Goal: Task Accomplishment & Management: Manage account settings

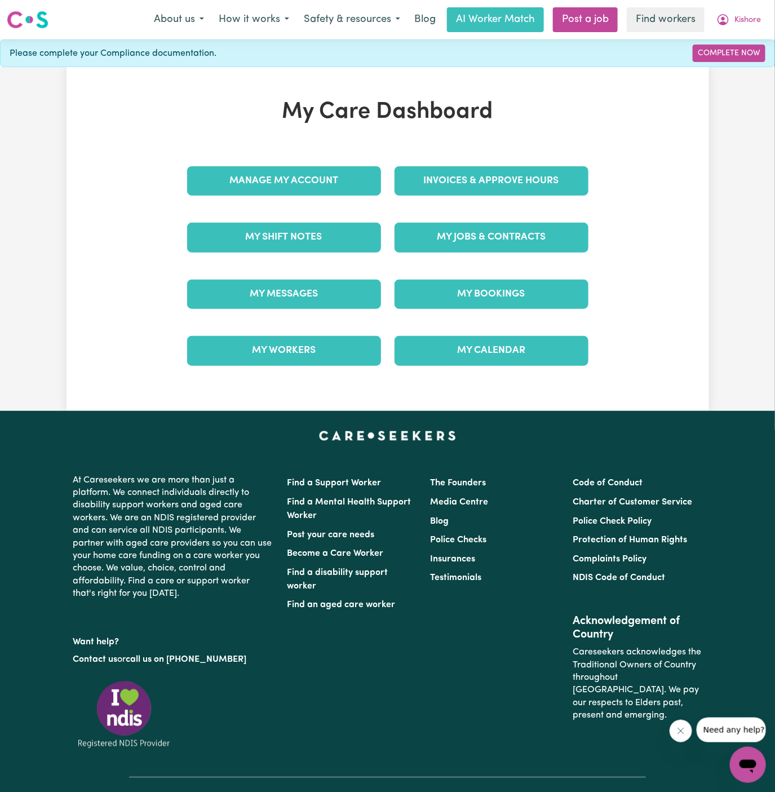
click at [513, 164] on div "Invoices & Approve Hours" at bounding box center [491, 181] width 207 height 56
click at [515, 171] on link "Invoices & Approve Hours" at bounding box center [492, 180] width 194 height 29
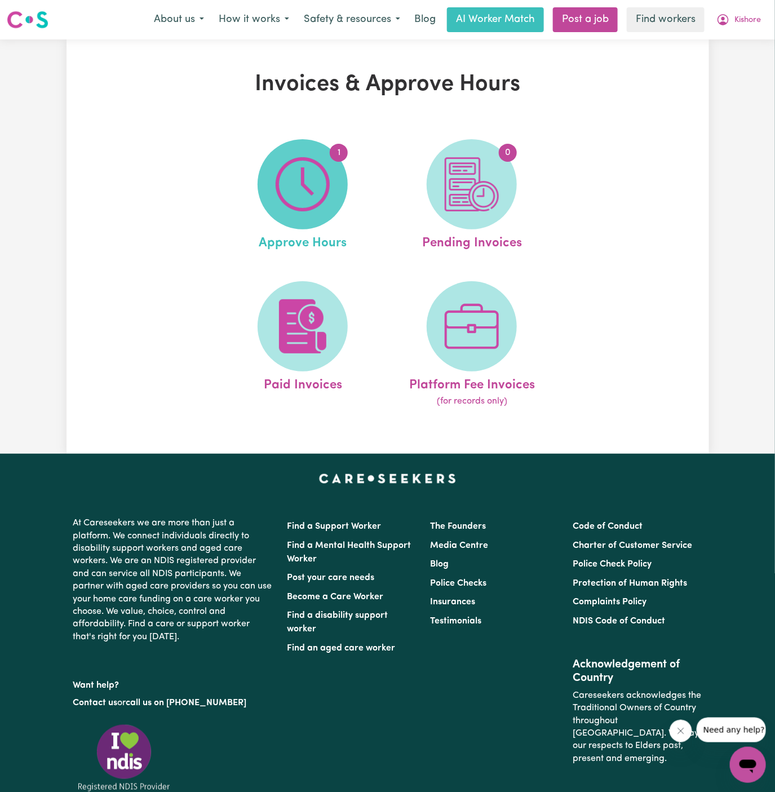
click at [308, 188] on img at bounding box center [303, 184] width 54 height 54
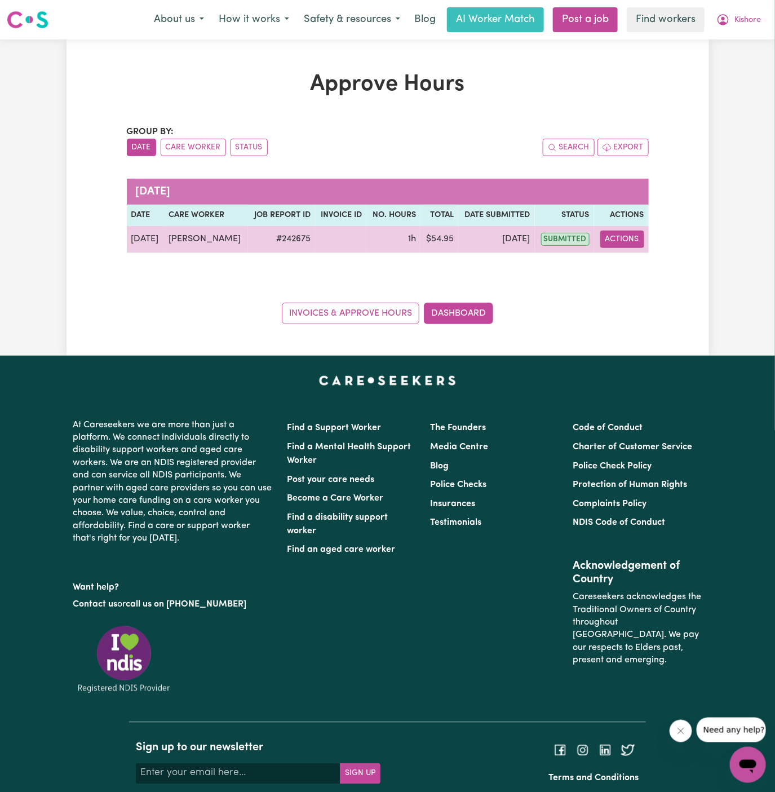
click at [625, 240] on button "Actions" at bounding box center [622, 239] width 44 height 17
click at [632, 258] on link "View Job Report" at bounding box center [651, 265] width 96 height 23
select select "pm"
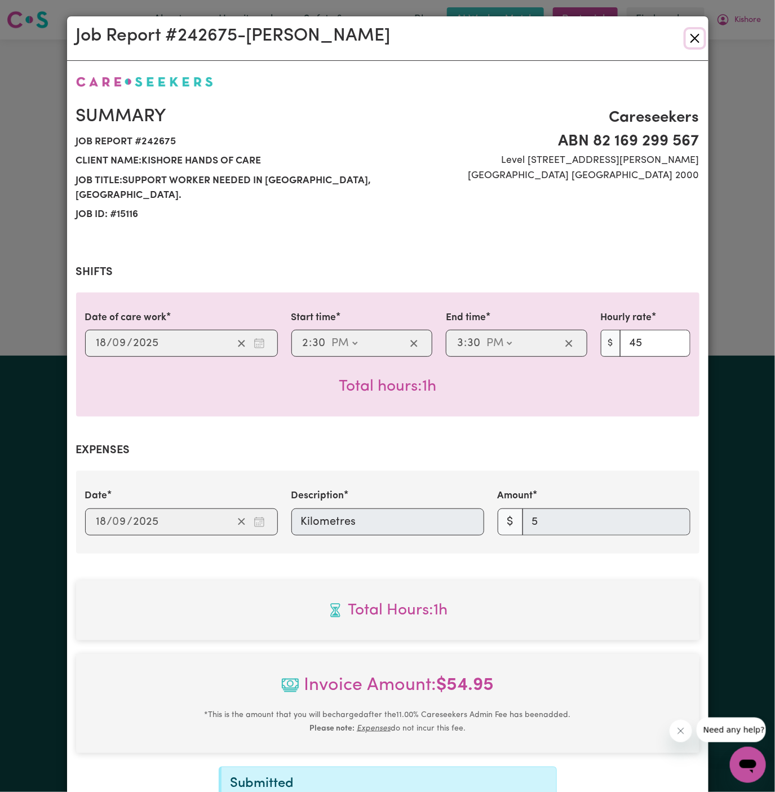
click at [692, 38] on button "Close" at bounding box center [695, 38] width 18 height 18
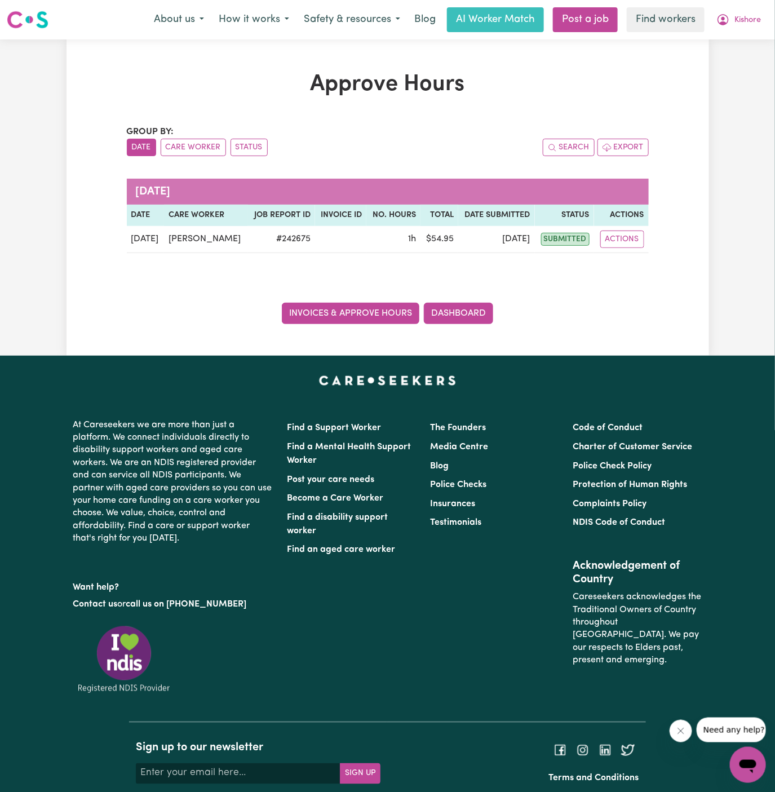
click at [392, 313] on link "Invoices & Approve Hours" at bounding box center [351, 313] width 138 height 21
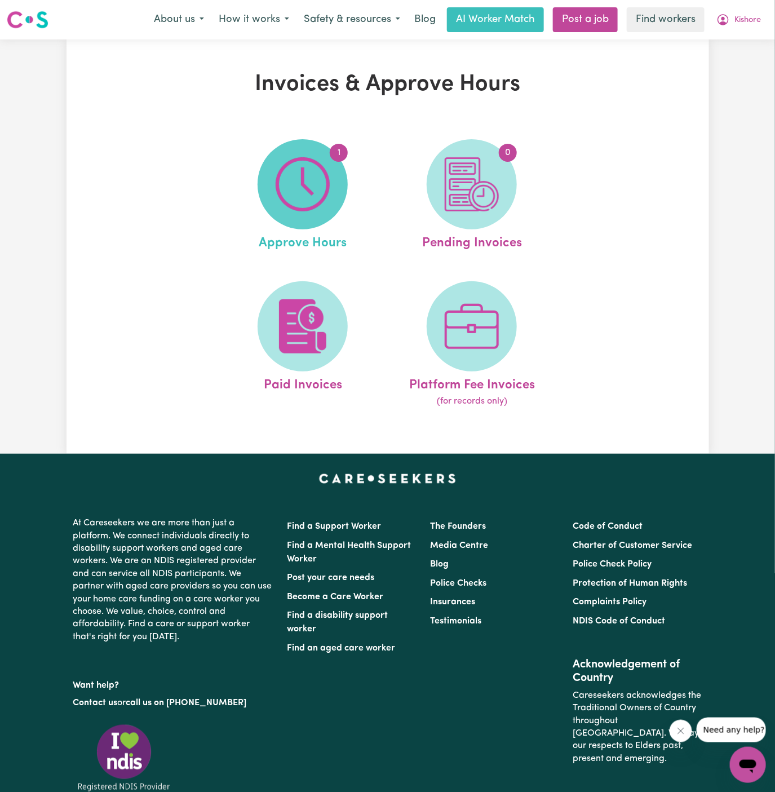
click at [300, 200] on img at bounding box center [303, 184] width 54 height 54
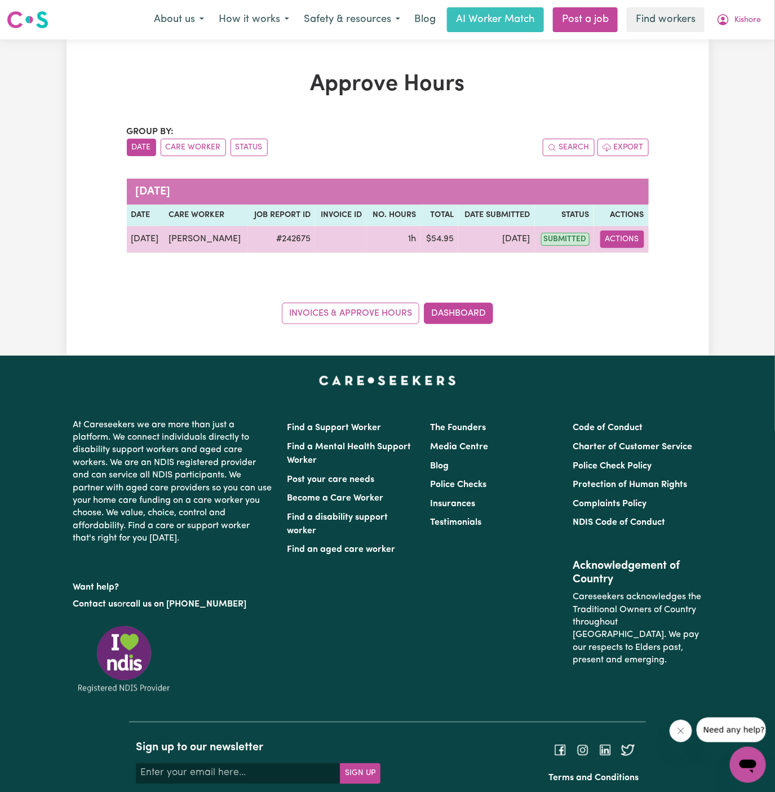
click at [626, 234] on button "Actions" at bounding box center [622, 239] width 44 height 17
click at [645, 262] on link "View Job Report" at bounding box center [651, 265] width 96 height 23
select select "pm"
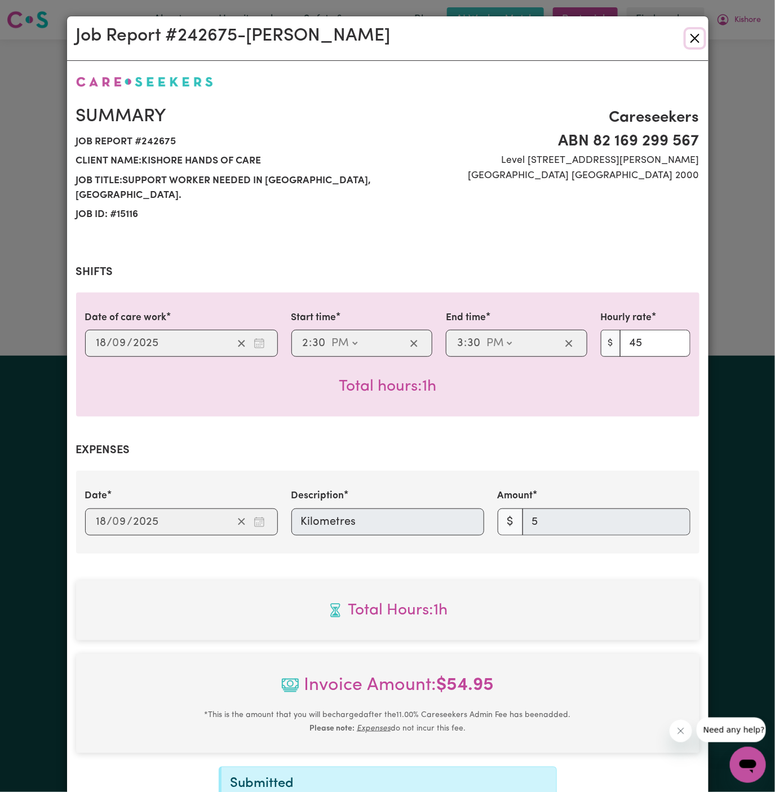
click at [697, 36] on button "Close" at bounding box center [695, 38] width 18 height 18
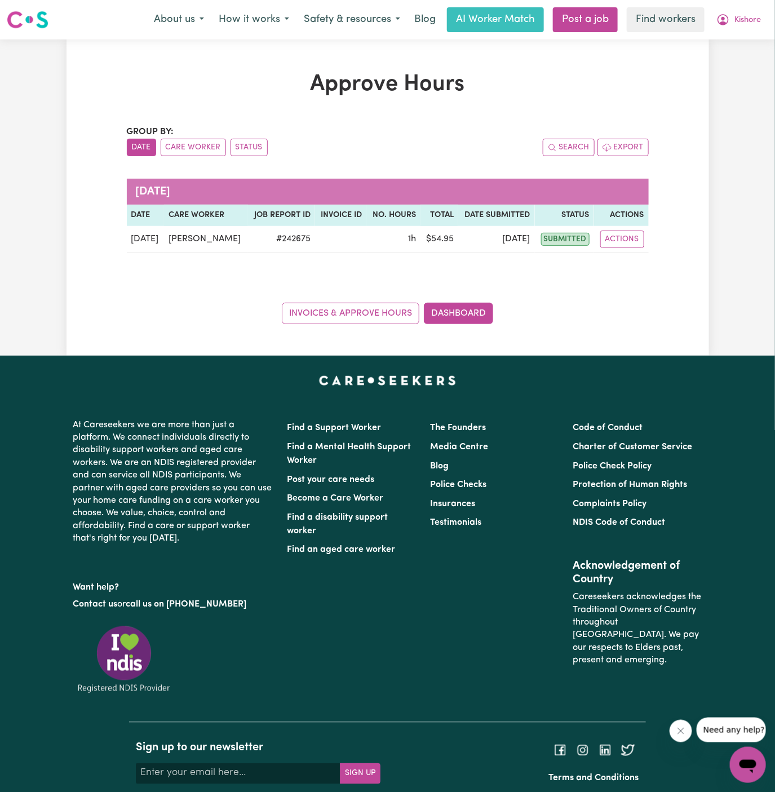
click at [685, 207] on div "Approve Hours Group by: Date Care Worker Status Search Export [DATE] Date Care …" at bounding box center [388, 197] width 643 height 253
click at [756, 16] on span "Kishore" at bounding box center [747, 20] width 26 height 12
click at [756, 33] on link "My Dashboard" at bounding box center [723, 43] width 89 height 21
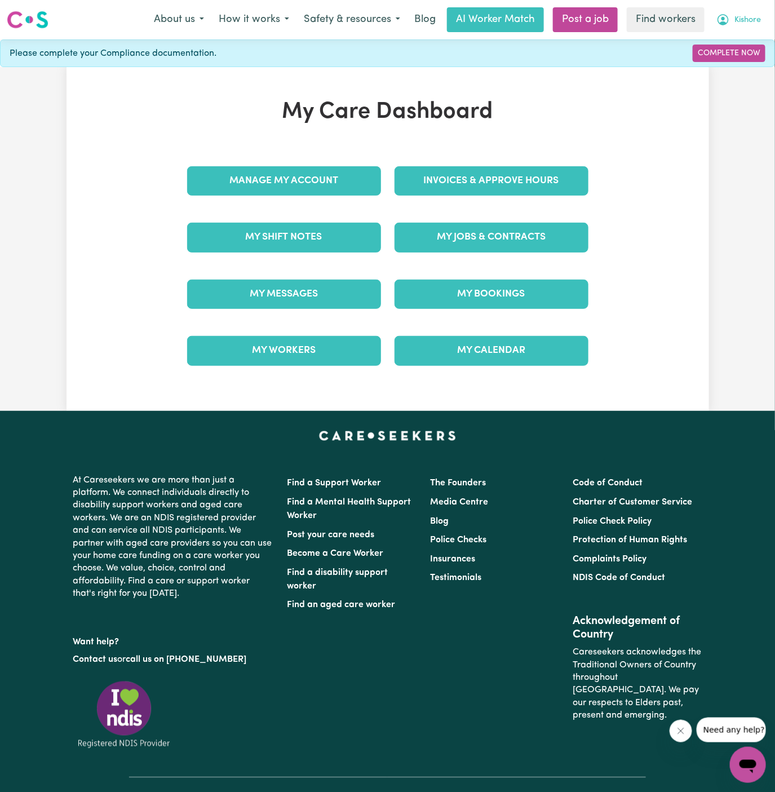
click at [754, 18] on span "Kishore" at bounding box center [747, 20] width 26 height 12
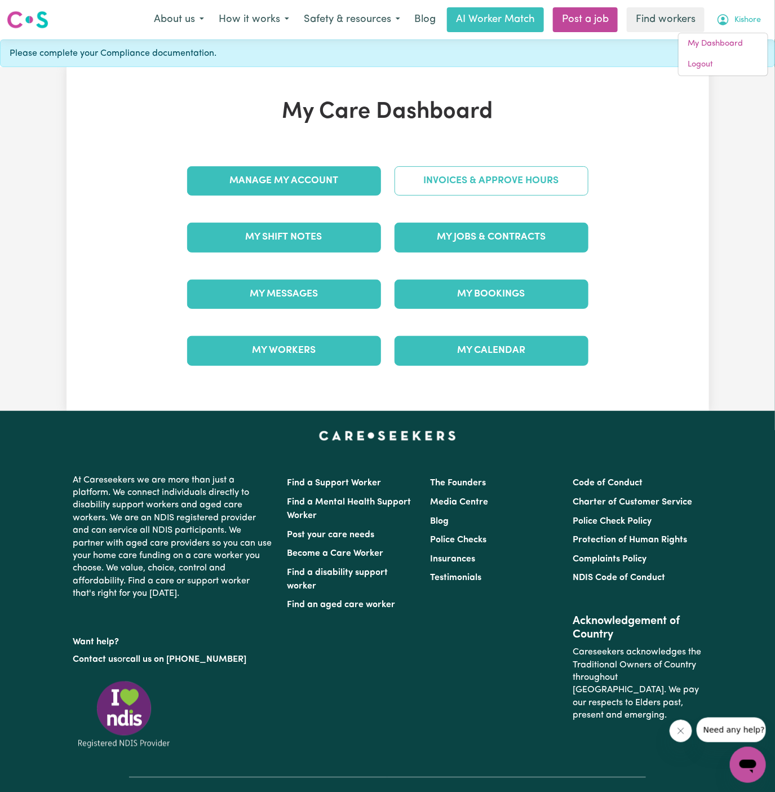
click at [493, 180] on link "Invoices & Approve Hours" at bounding box center [492, 180] width 194 height 29
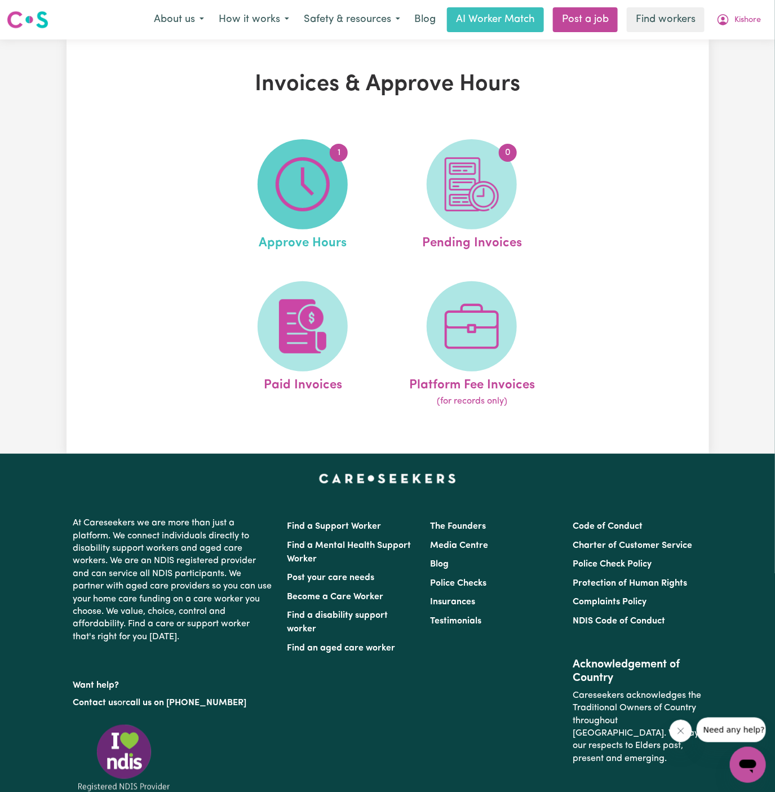
click at [311, 189] on img at bounding box center [303, 184] width 54 height 54
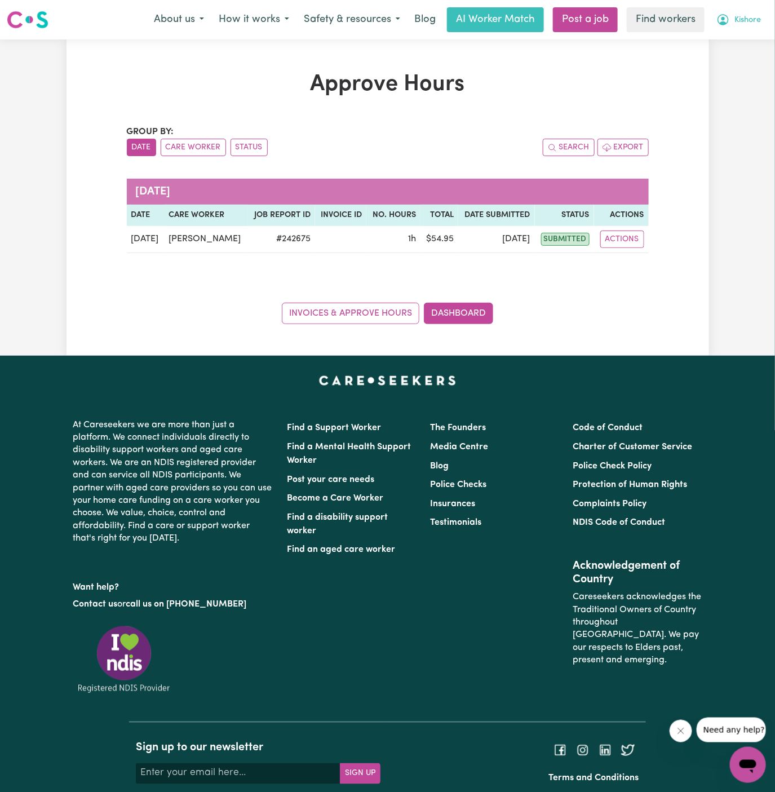
click at [749, 20] on span "Kishore" at bounding box center [747, 20] width 26 height 12
click at [738, 66] on link "Logout" at bounding box center [723, 64] width 89 height 21
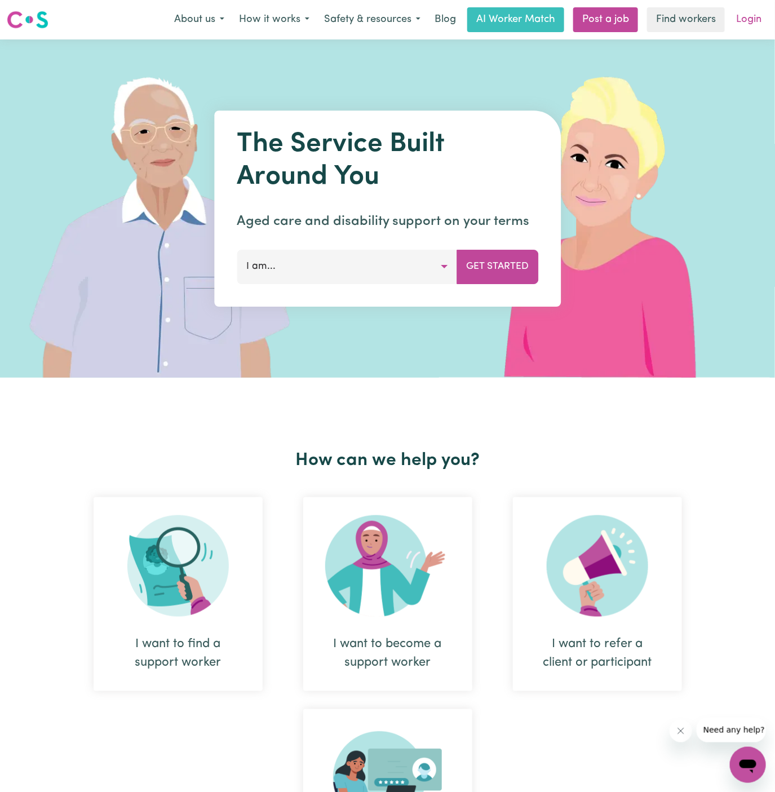
click at [746, 25] on link "Login" at bounding box center [748, 19] width 39 height 25
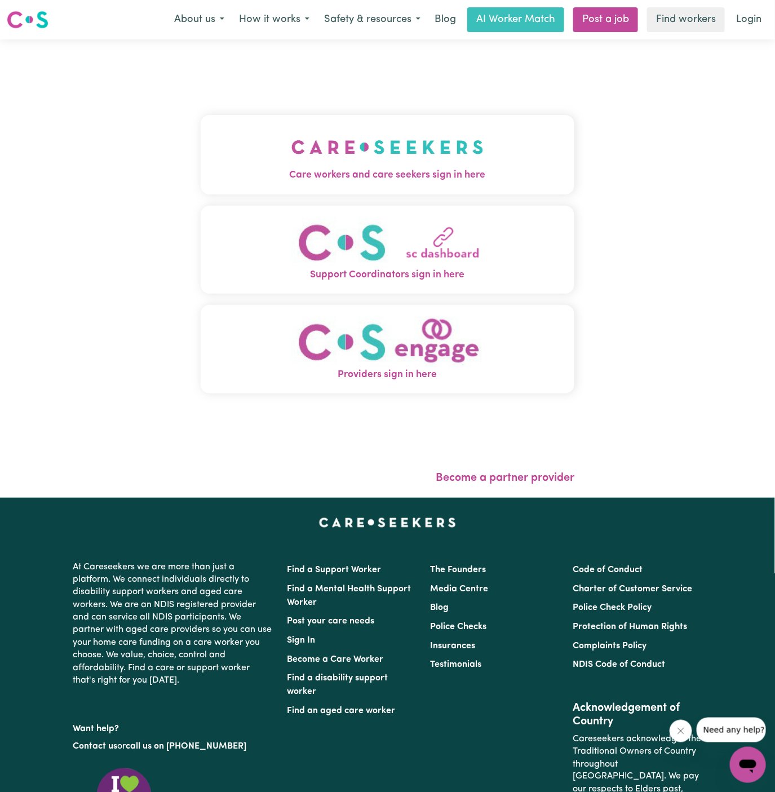
click at [415, 141] on img "Care workers and care seekers sign in here" at bounding box center [387, 147] width 192 height 42
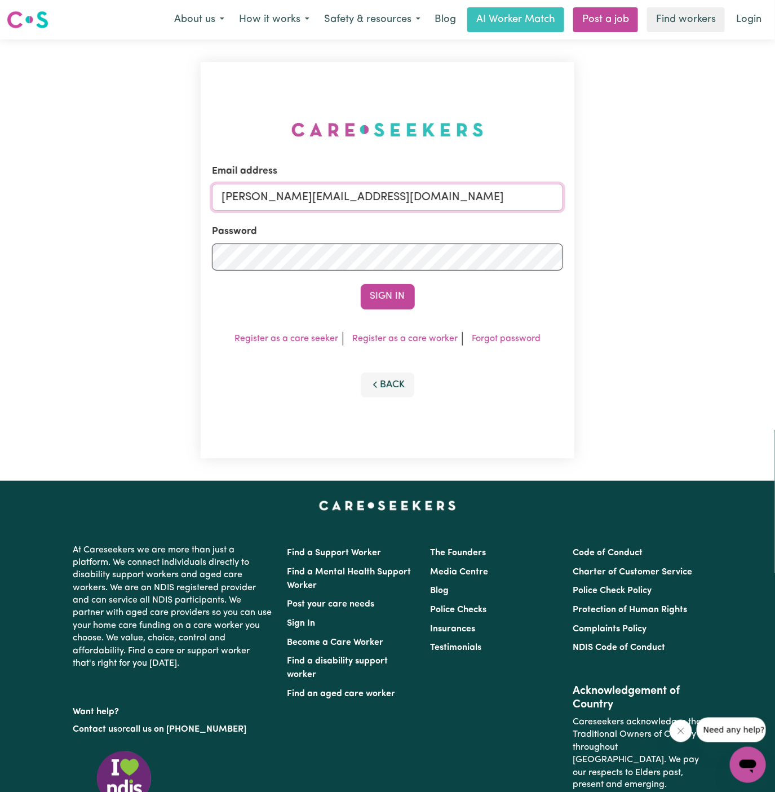
click at [482, 191] on input "[PERSON_NAME][EMAIL_ADDRESS][DOMAIN_NAME]" at bounding box center [388, 197] width 352 height 27
drag, startPoint x: 285, startPoint y: 197, endPoint x: 711, endPoint y: 195, distance: 426.7
click at [711, 195] on div "Email address [EMAIL_ADDRESS][DOMAIN_NAME] Password Sign In Register as a care …" at bounding box center [387, 259] width 775 height 441
click at [361, 284] on button "Sign In" at bounding box center [388, 296] width 54 height 25
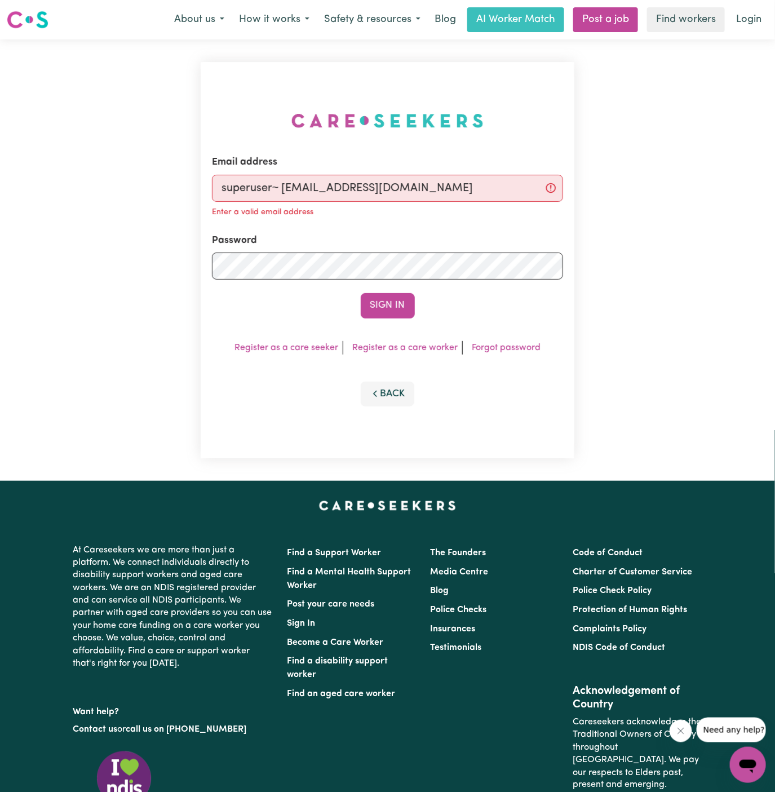
click at [281, 188] on input "superuser~ [EMAIL_ADDRESS][DOMAIN_NAME]" at bounding box center [388, 188] width 352 height 27
type input "superuser~[EMAIL_ADDRESS][DOMAIN_NAME]"
click at [361, 293] on button "Sign In" at bounding box center [388, 305] width 54 height 25
